Goal: Task Accomplishment & Management: Manage account settings

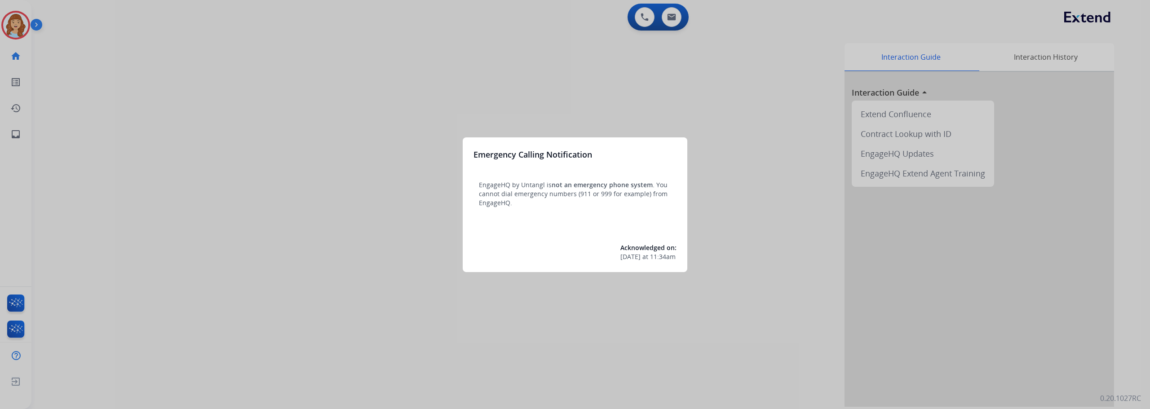
click at [18, 27] on div at bounding box center [575, 204] width 1150 height 409
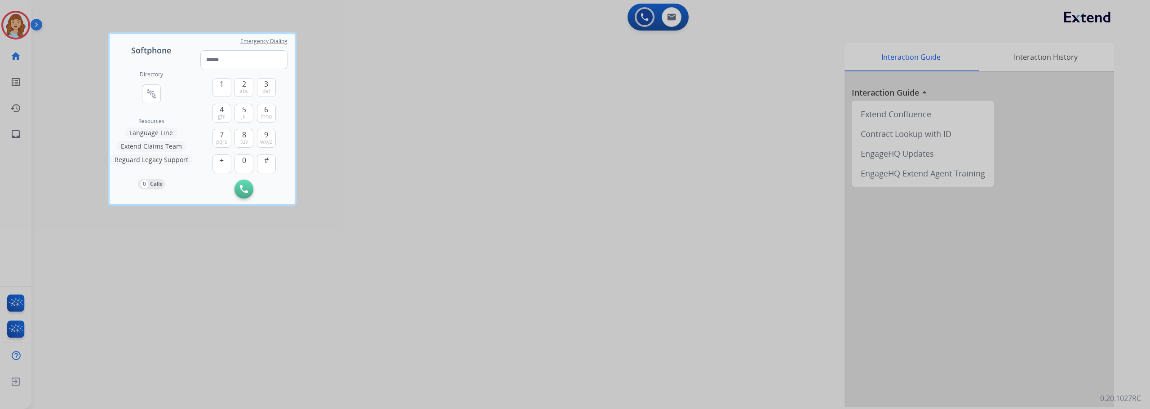
click at [12, 26] on div at bounding box center [575, 204] width 1150 height 409
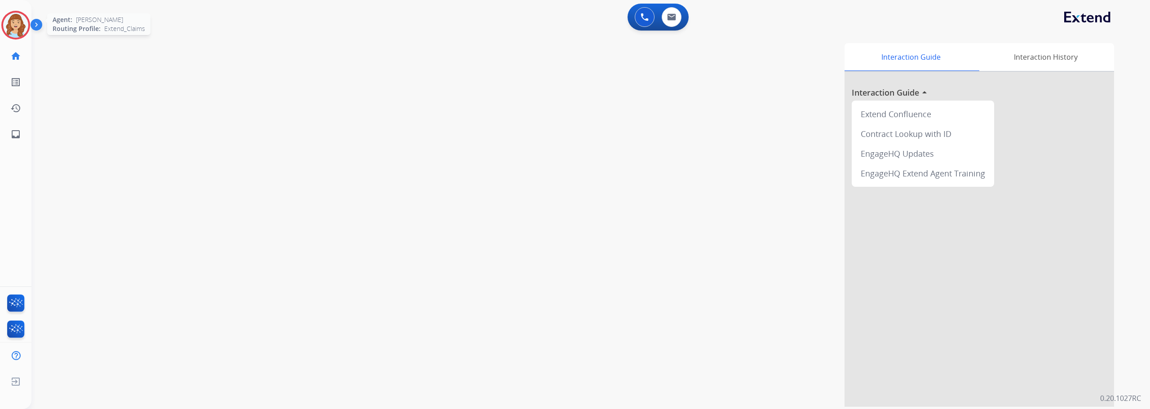
click at [12, 26] on img at bounding box center [15, 25] width 25 height 25
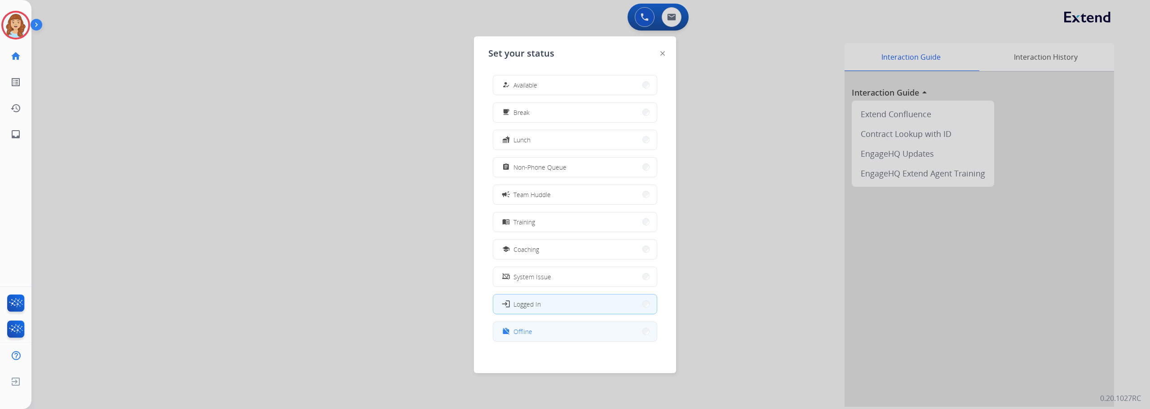
click at [528, 329] on span "Offline" at bounding box center [523, 331] width 19 height 9
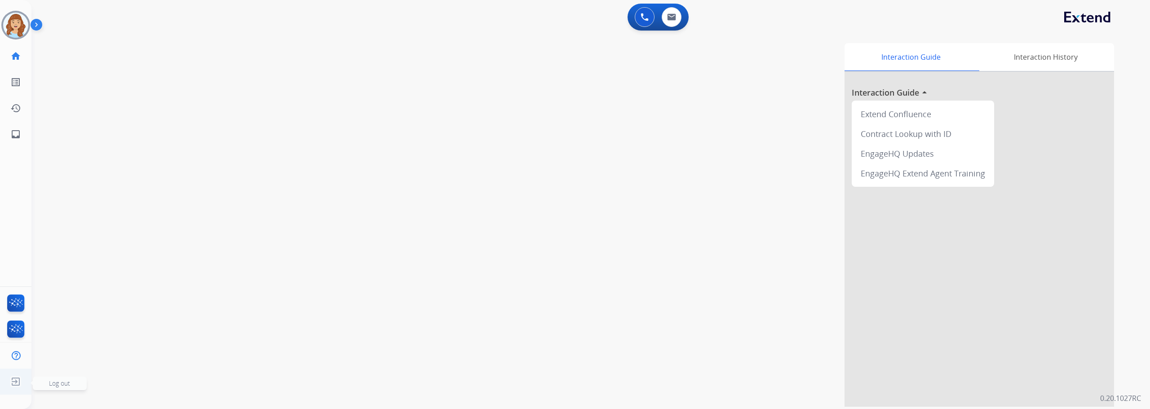
click at [53, 383] on span "Log out" at bounding box center [59, 383] width 21 height 9
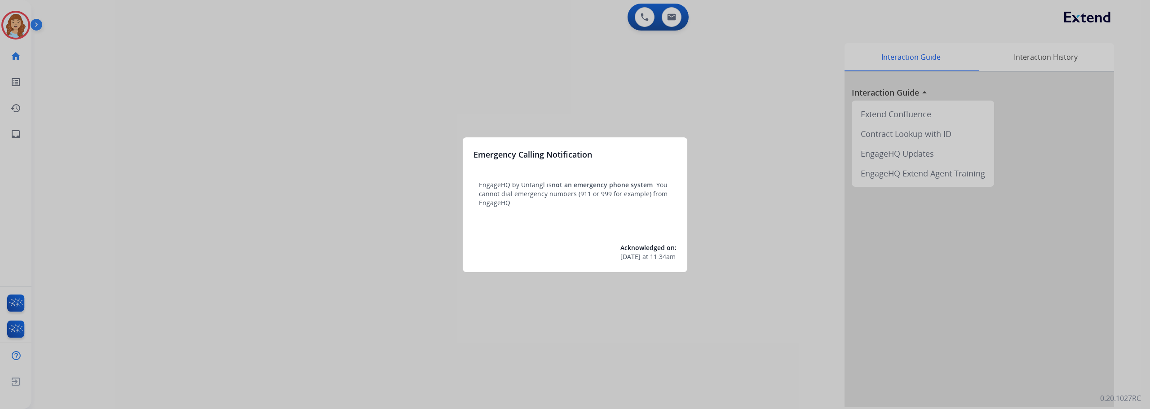
click at [327, 192] on div at bounding box center [575, 204] width 1150 height 409
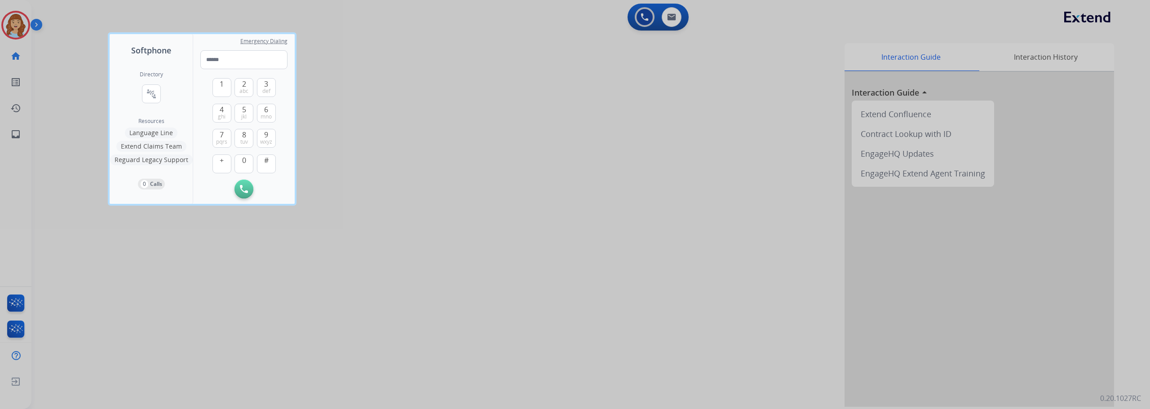
click at [27, 138] on div at bounding box center [575, 204] width 1150 height 409
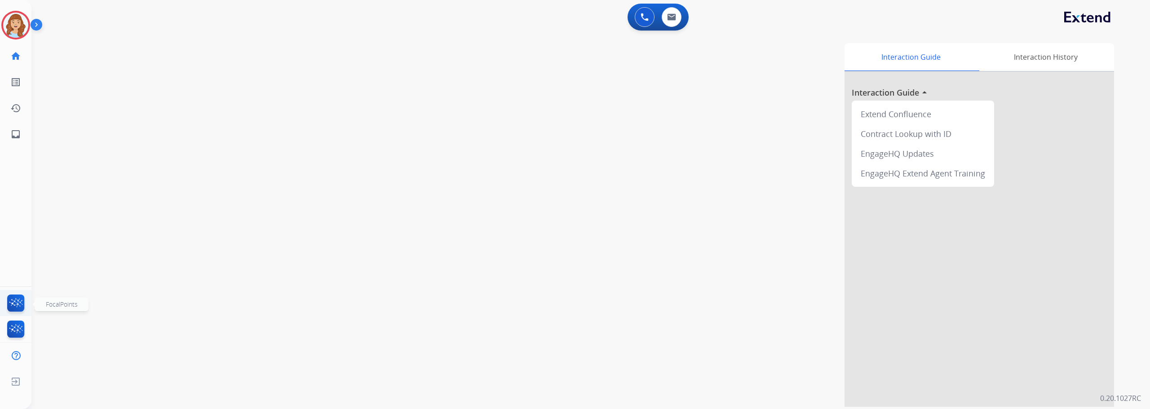
click at [16, 301] on img at bounding box center [15, 305] width 21 height 21
click at [18, 30] on img at bounding box center [15, 25] width 25 height 25
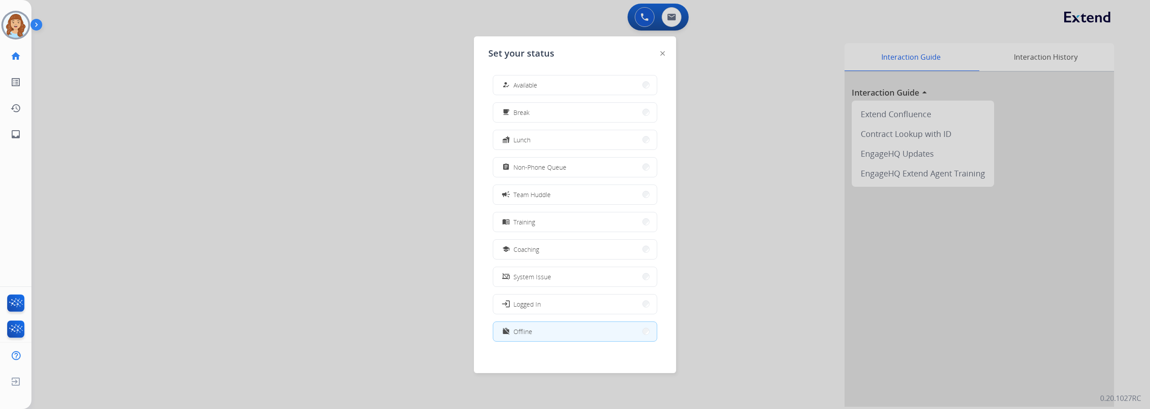
click at [519, 337] on div "work_off Offline" at bounding box center [517, 331] width 32 height 11
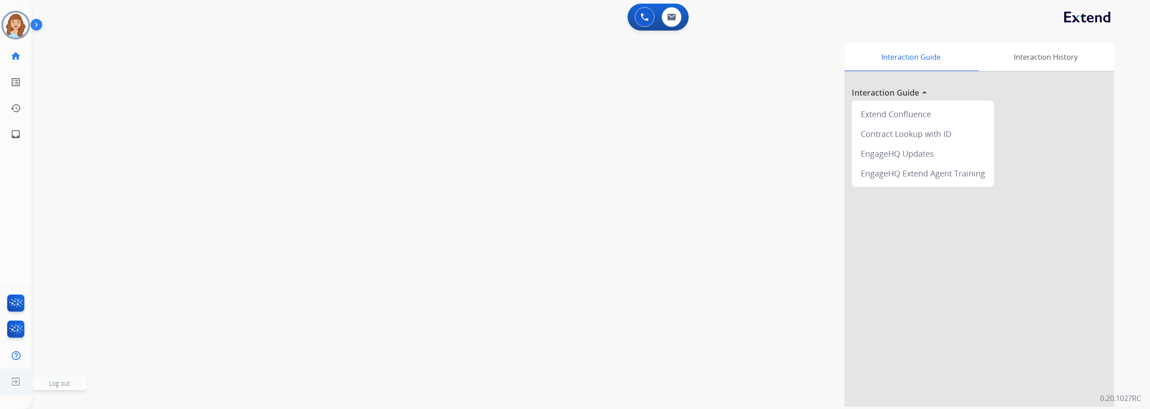
click at [51, 388] on span "Log out" at bounding box center [60, 383] width 54 height 13
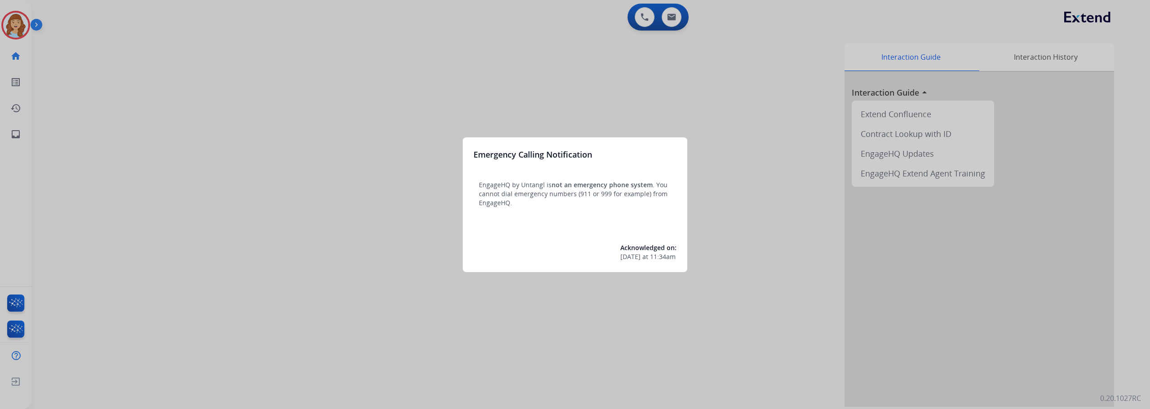
drag, startPoint x: 0, startPoint y: 0, endPoint x: 22, endPoint y: 305, distance: 305.9
click at [22, 305] on div at bounding box center [575, 204] width 1150 height 409
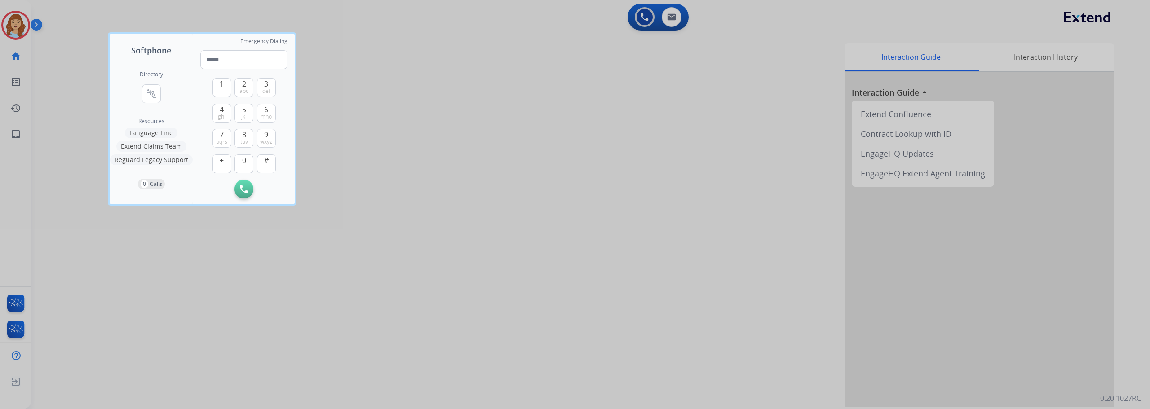
click at [9, 299] on div at bounding box center [575, 204] width 1150 height 409
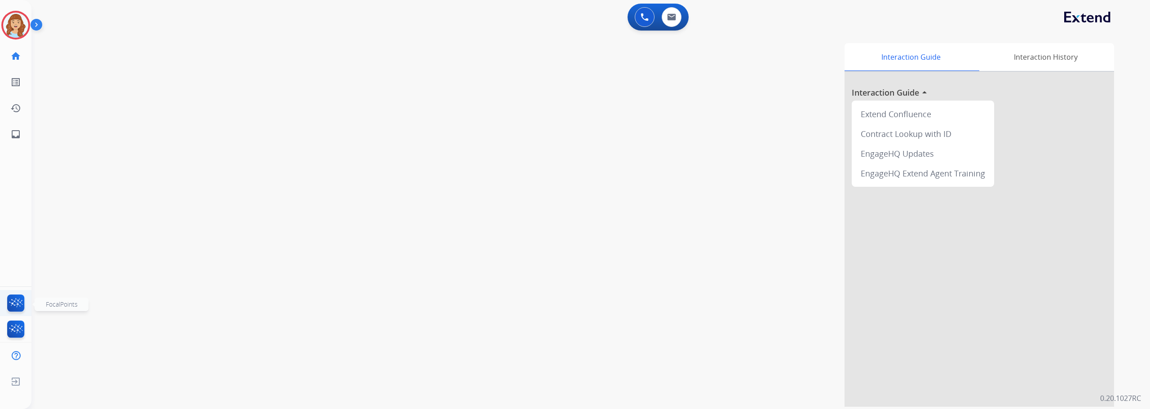
click at [17, 304] on img at bounding box center [15, 305] width 21 height 21
click at [16, 30] on img at bounding box center [15, 25] width 25 height 25
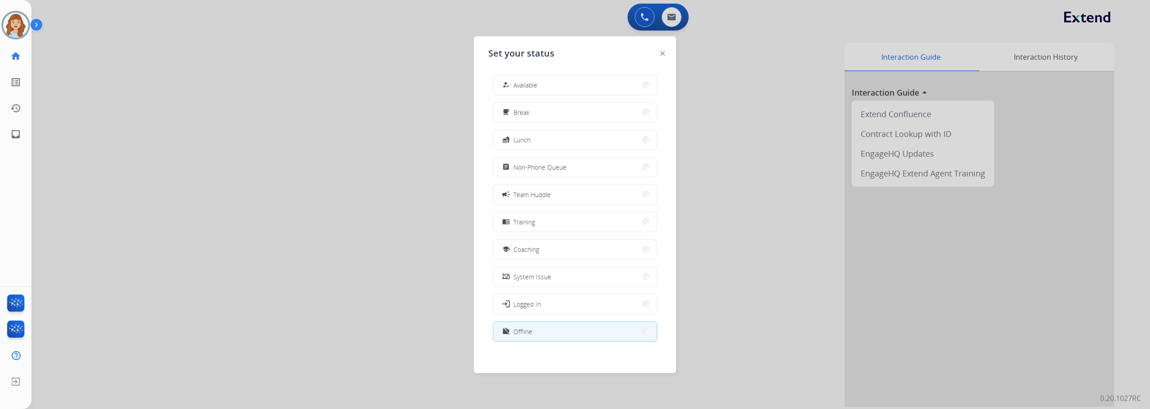
click at [507, 328] on mat-icon "work_off" at bounding box center [506, 332] width 8 height 8
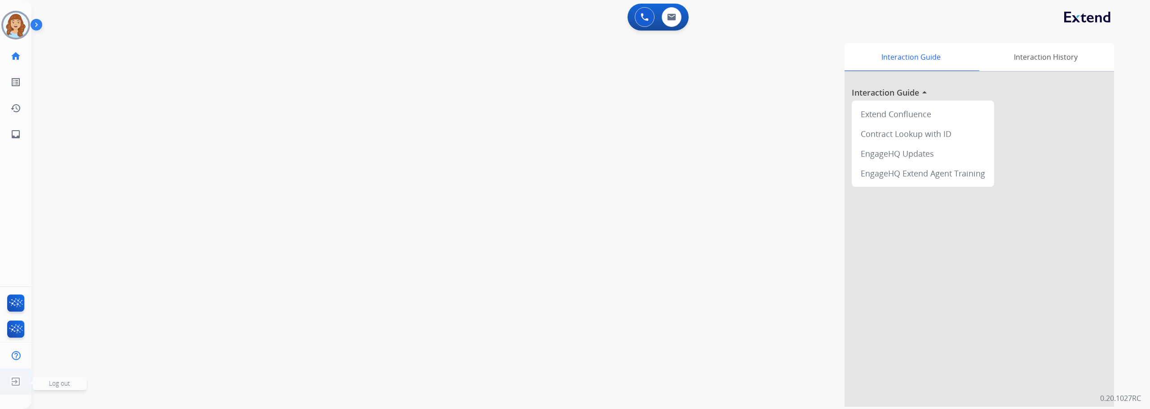
click at [66, 386] on span "Log out" at bounding box center [59, 383] width 21 height 9
